Goal: Transaction & Acquisition: Purchase product/service

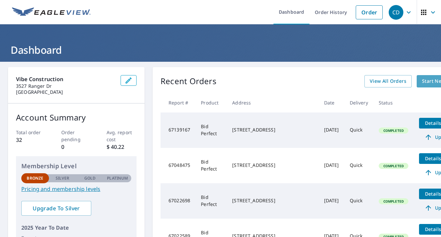
click at [422, 82] on span "Start New Order" at bounding box center [441, 81] width 39 height 8
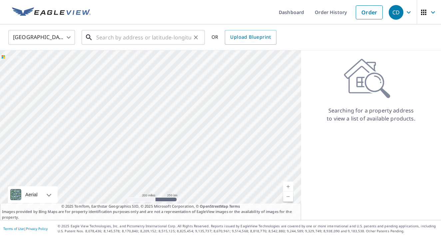
click at [167, 41] on input "text" at bounding box center [143, 37] width 95 height 19
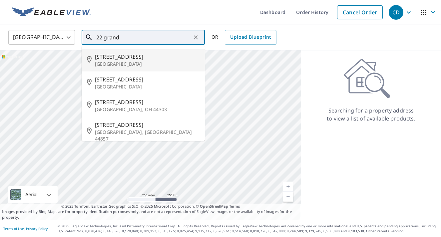
click at [119, 57] on span "[STREET_ADDRESS]" at bounding box center [147, 57] width 105 height 8
type input "[STREET_ADDRESS]"
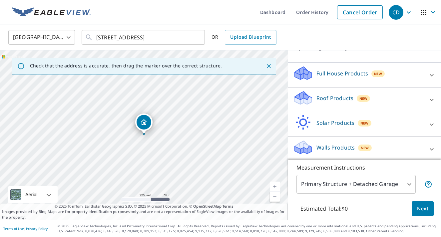
scroll to position [55, 0]
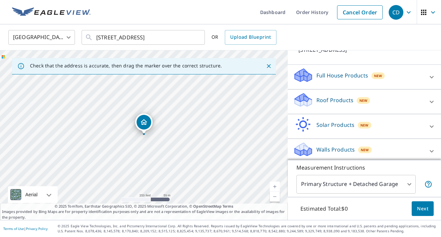
click at [318, 72] on p "Full House Products" at bounding box center [343, 75] width 52 height 8
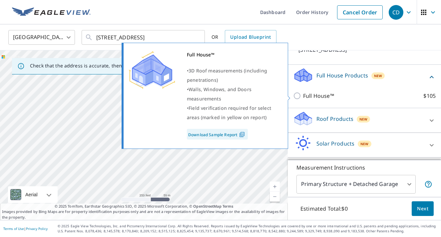
click at [300, 96] on input "Full House™ $105" at bounding box center [298, 96] width 10 height 8
checkbox input "true"
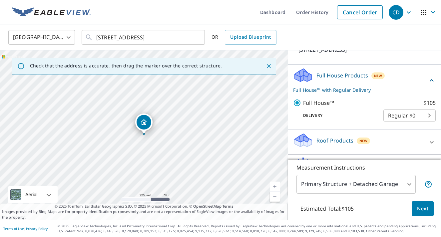
click at [423, 211] on span "Next" at bounding box center [422, 208] width 11 height 8
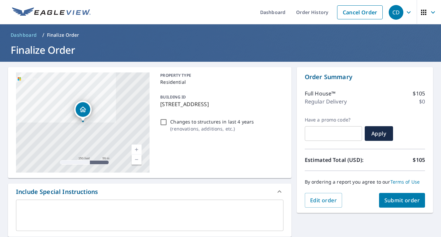
click at [404, 203] on span "Submit order" at bounding box center [403, 199] width 36 height 7
